Goal: Transaction & Acquisition: Purchase product/service

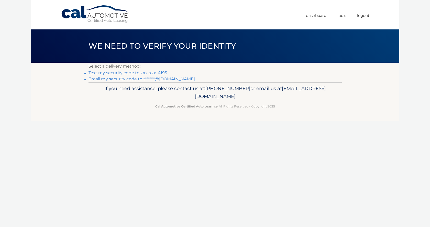
click at [163, 80] on link "Email my security code to t******@yahoo.com" at bounding box center [142, 79] width 107 height 5
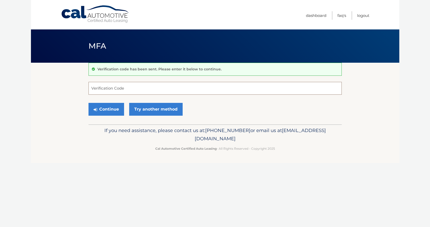
click at [140, 87] on input "Verification Code" at bounding box center [215, 88] width 253 height 13
type input "177417"
click at [114, 109] on button "Continue" at bounding box center [107, 109] width 36 height 13
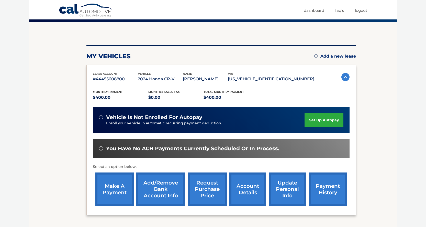
scroll to position [51, 0]
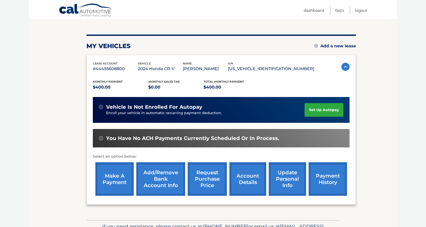
click at [127, 182] on link "make a payment" at bounding box center [114, 179] width 38 height 34
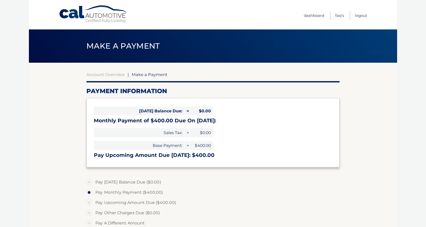
select select "N2E4MDQ1MmYtYmJmZC00OTY1LTk5MmItMjQ3ODI3N2IyZWU3"
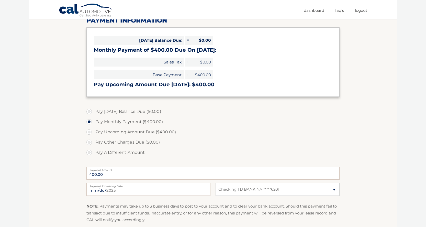
scroll to position [77, 0]
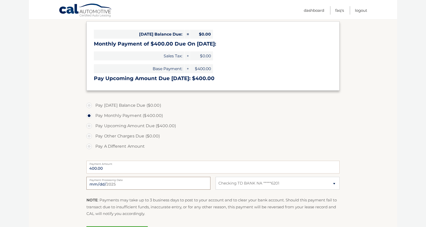
click at [109, 186] on input "2025-08-11" at bounding box center [149, 183] width 124 height 13
type input "2025-08-20"
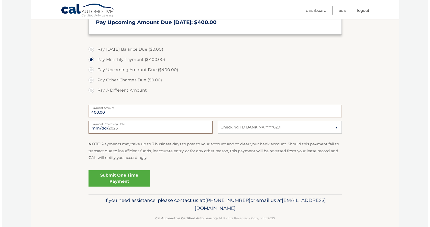
scroll to position [139, 0]
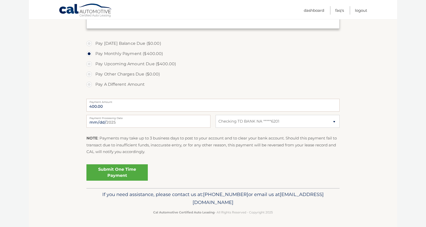
click at [134, 175] on link "Submit One Time Payment" at bounding box center [117, 172] width 61 height 16
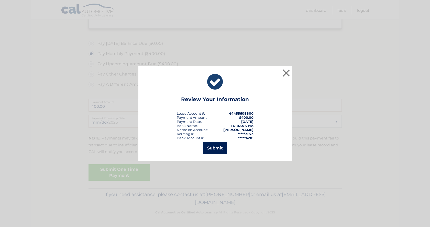
click at [220, 150] on button "Submit" at bounding box center [215, 148] width 24 height 12
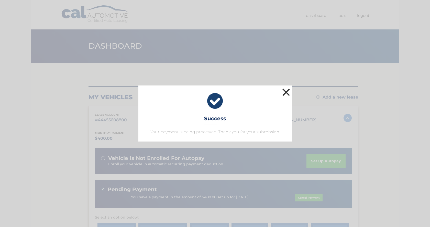
click at [288, 92] on button "×" at bounding box center [286, 92] width 10 height 10
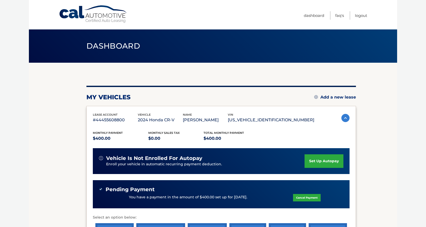
click at [44, 128] on section "my vehicles Add a new lease lease account #44455608800 vehicle 2024 Honda CR-V …" at bounding box center [213, 172] width 369 height 218
